Goal: Task Accomplishment & Management: Manage account settings

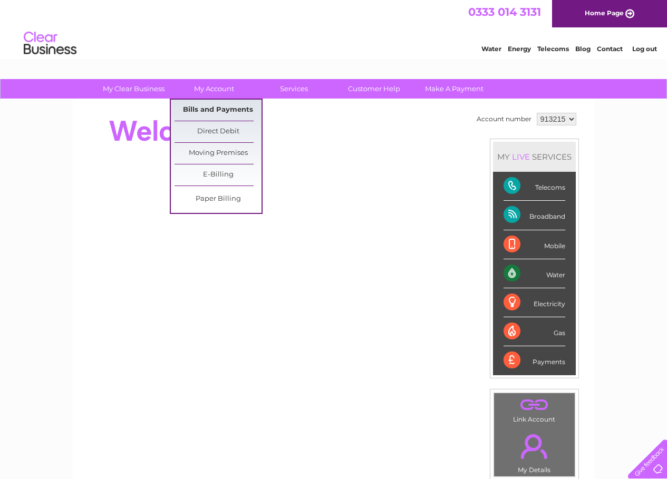
click at [213, 109] on link "Bills and Payments" at bounding box center [217, 110] width 87 height 21
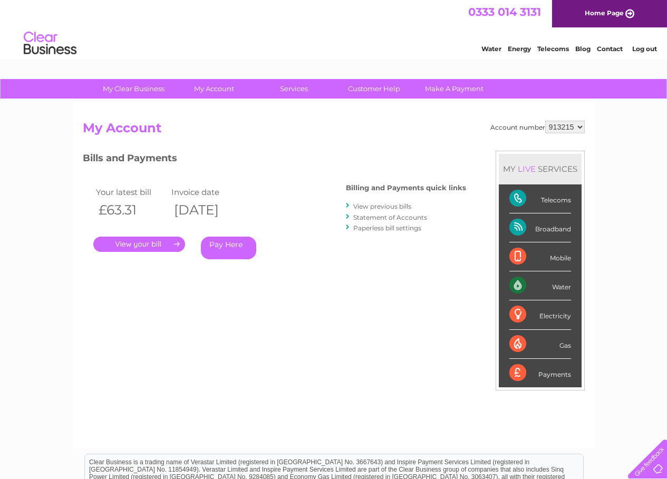
click at [143, 247] on link "." at bounding box center [139, 244] width 92 height 15
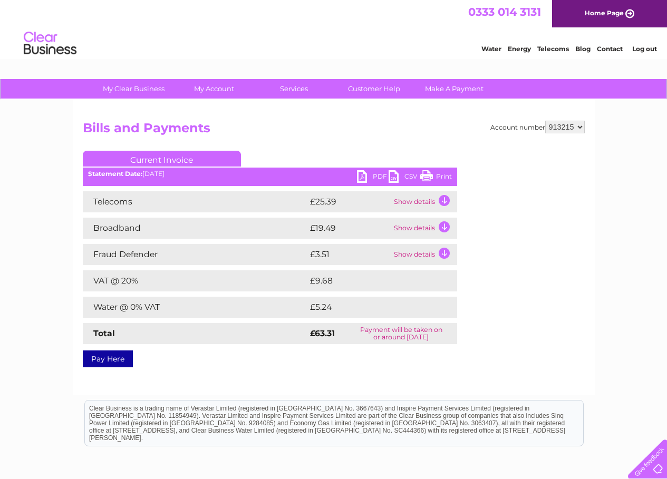
click at [380, 174] on link "PDF" at bounding box center [373, 177] width 32 height 15
click at [645, 50] on link "Log out" at bounding box center [644, 49] width 25 height 8
